Goal: Transaction & Acquisition: Purchase product/service

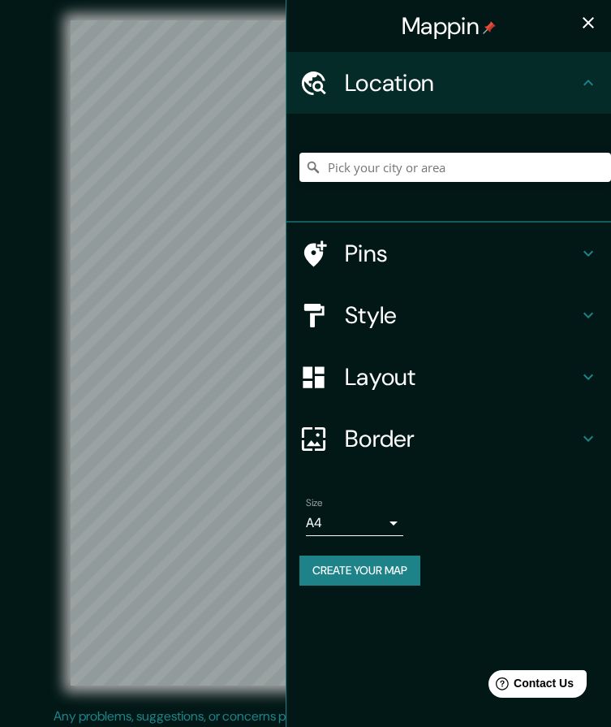
click at [602, 28] on button "button" at bounding box center [588, 22] width 32 height 32
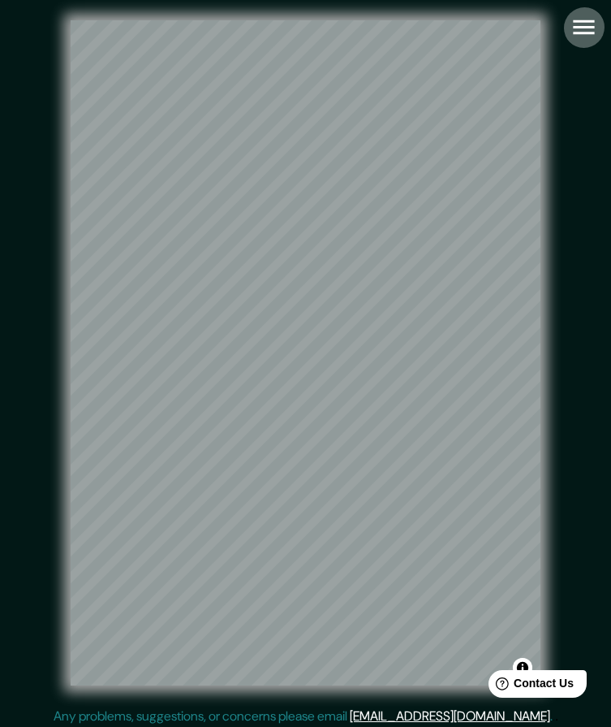
click at [592, 30] on icon "button" at bounding box center [584, 27] width 28 height 28
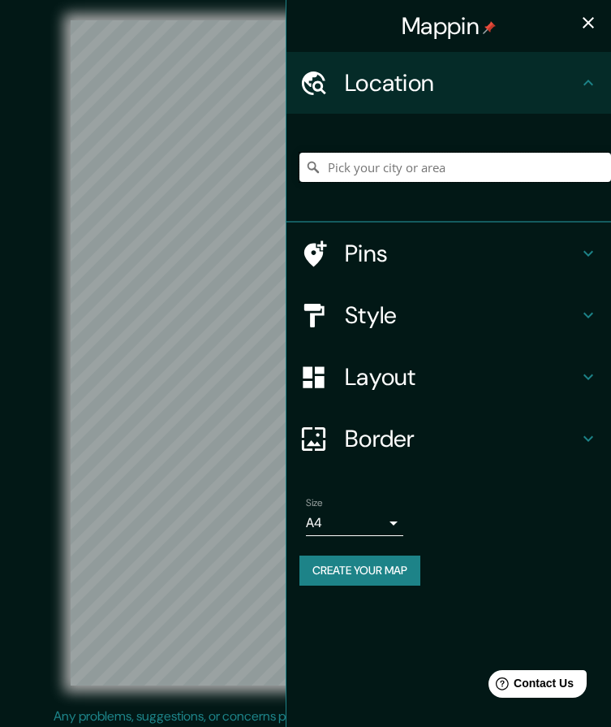
click at [407, 175] on input "Pick your city or area" at bounding box center [456, 167] width 312 height 29
paste input "-12.048185061364112, -75.16708848291617"
type input "-12.048185061364112, -75.16708848291617"
click at [421, 142] on div "-12.048185061364112, -75.16708848291617" at bounding box center [456, 167] width 312 height 81
click at [459, 136] on div "-12.048185061364112, -75.16708848291617" at bounding box center [456, 167] width 312 height 81
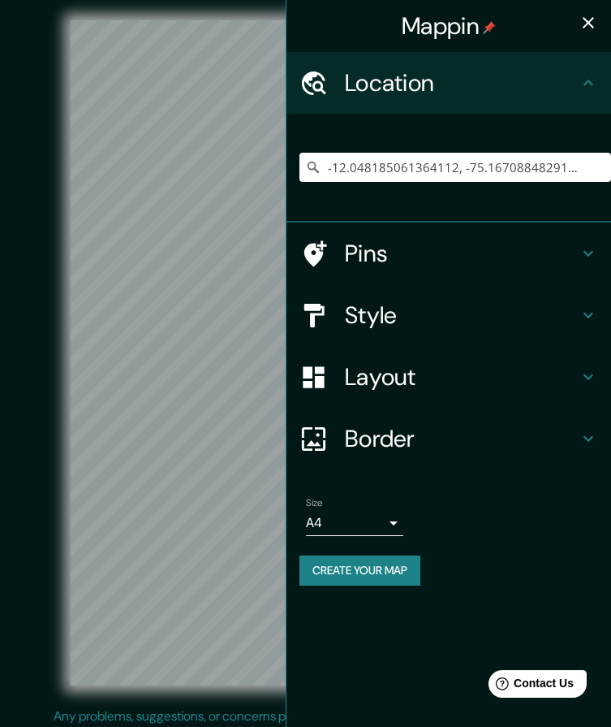
click at [398, 577] on button "Create your map" at bounding box center [360, 570] width 121 height 30
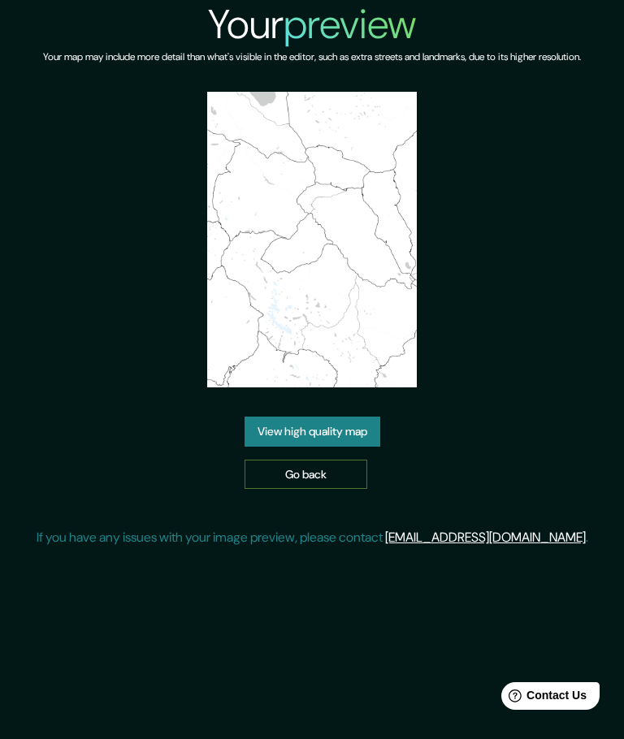
click at [315, 469] on link "Go back" at bounding box center [305, 475] width 123 height 30
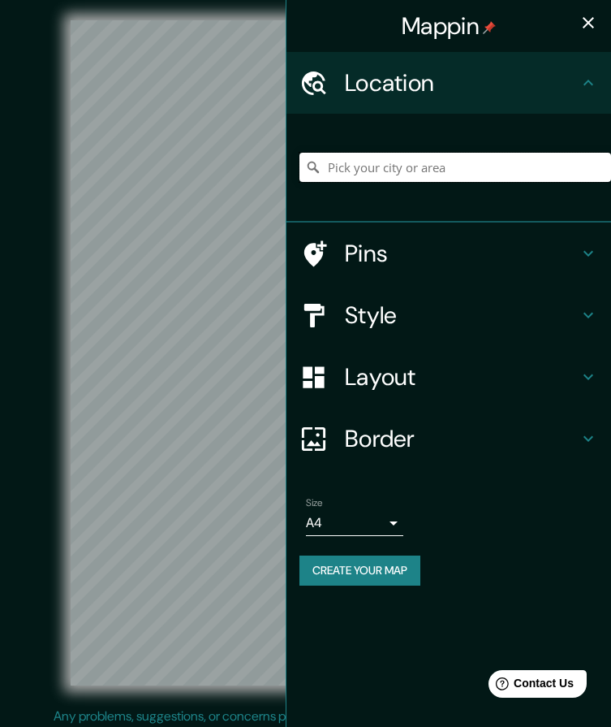
click at [368, 164] on input "Pick your city or area" at bounding box center [456, 167] width 312 height 29
paste input "-12.048185061364112, -75.16708848291617"
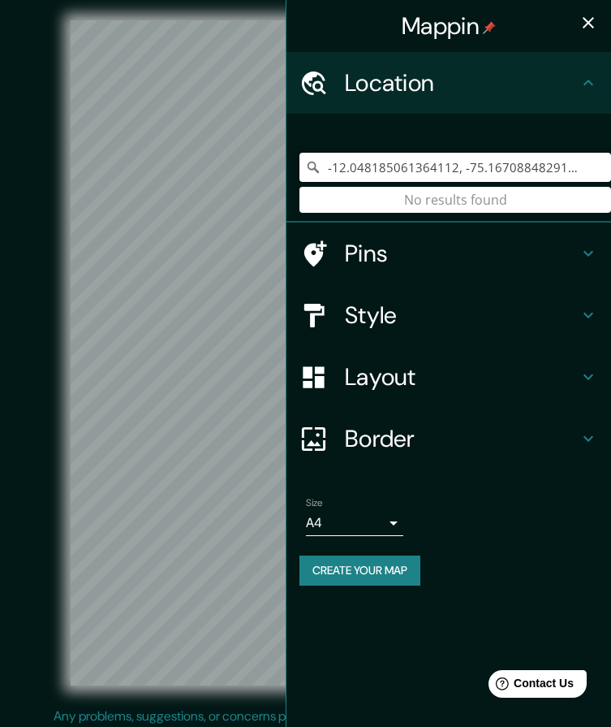
type input "-12.048185061364112, -75.16708848291617"
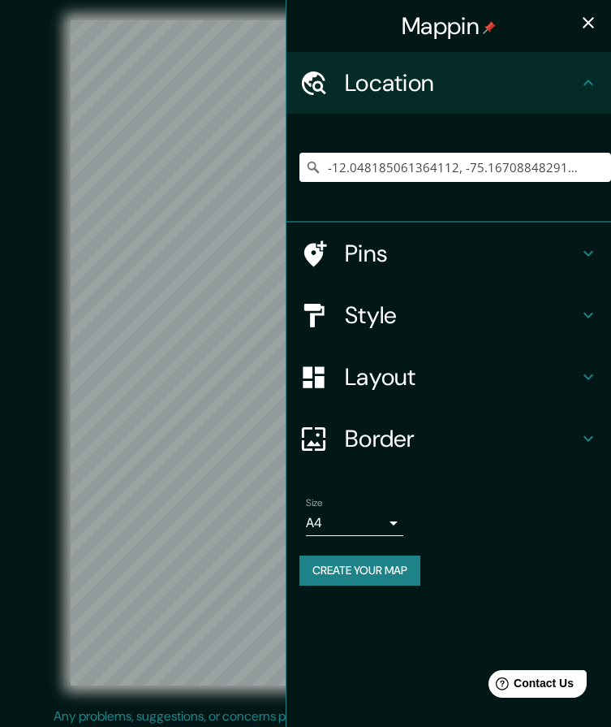
click at [456, 207] on div "-12.048185061364112, -75.16708848291617 No results found" at bounding box center [456, 167] width 312 height 81
click at [585, 169] on input "-12.048185061364112, -75.16708848291617" at bounding box center [456, 167] width 312 height 29
drag, startPoint x: 579, startPoint y: 184, endPoint x: 573, endPoint y: 192, distance: 9.3
click at [573, 192] on div "-12.048185061364112, -75.16708848291617 No results found" at bounding box center [456, 167] width 312 height 81
click at [541, 133] on div "-12.048185061364112, -75.16708848291617 No results found" at bounding box center [456, 167] width 312 height 81
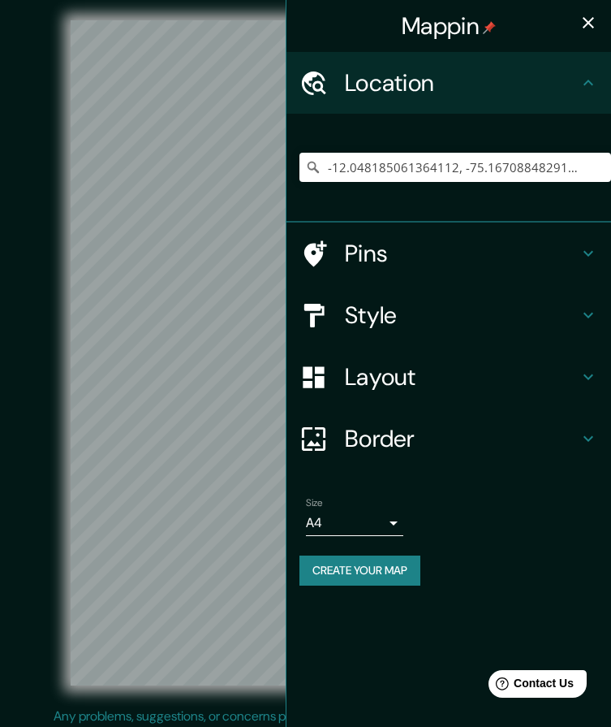
click at [589, 20] on icon "button" at bounding box center [588, 22] width 19 height 19
